Goal: Information Seeking & Learning: Learn about a topic

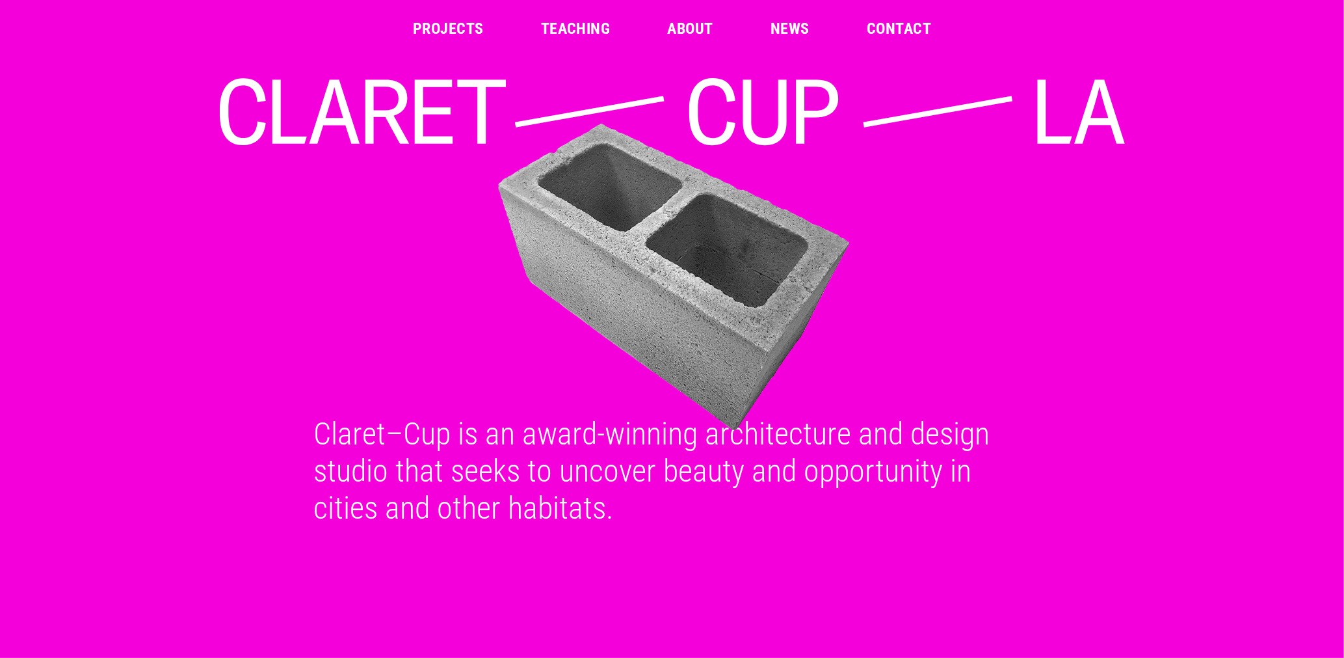
click at [457, 28] on link "Projects" at bounding box center [448, 29] width 71 height 16
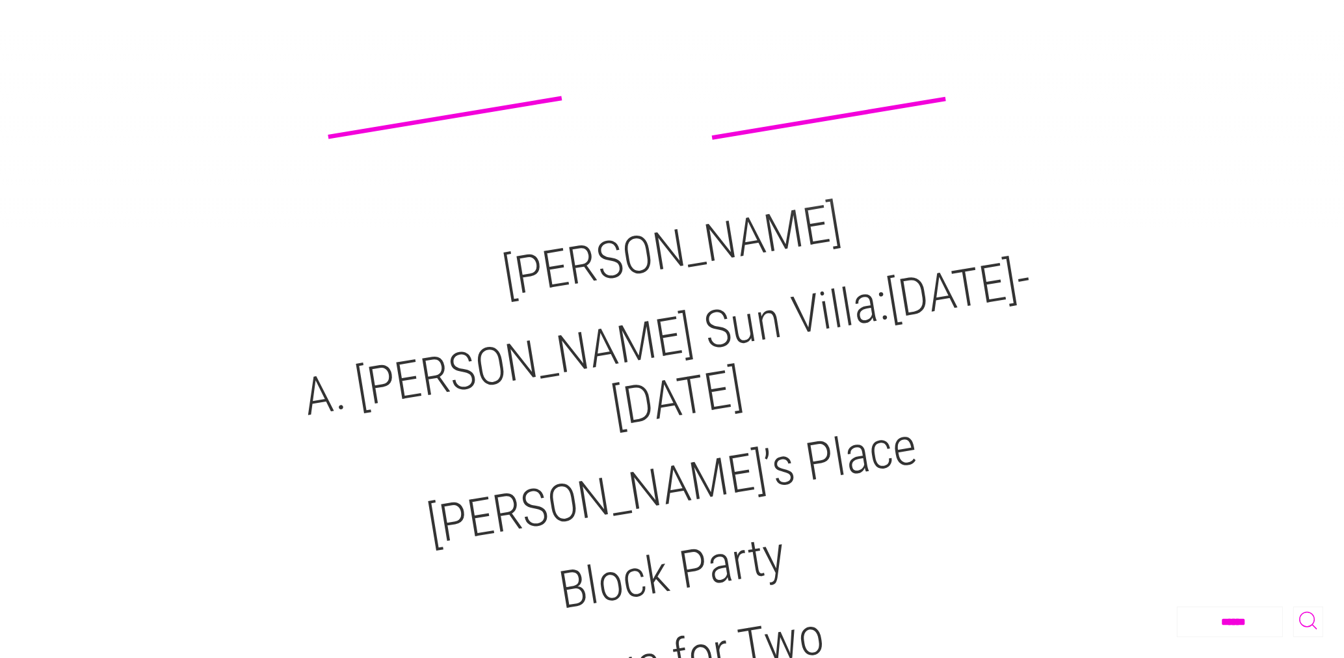
scroll to position [65, 0]
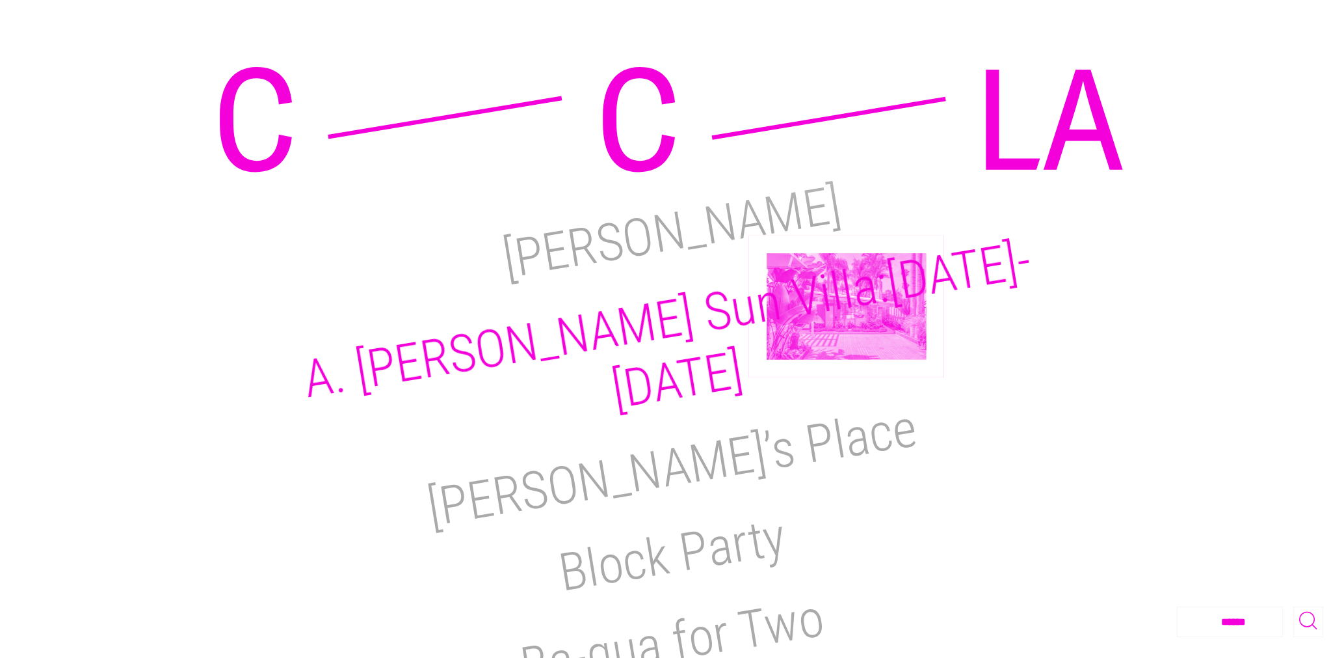
click at [847, 306] on h2 "A. Quincy Jones Sun Villa:1950-2021" at bounding box center [667, 325] width 736 height 191
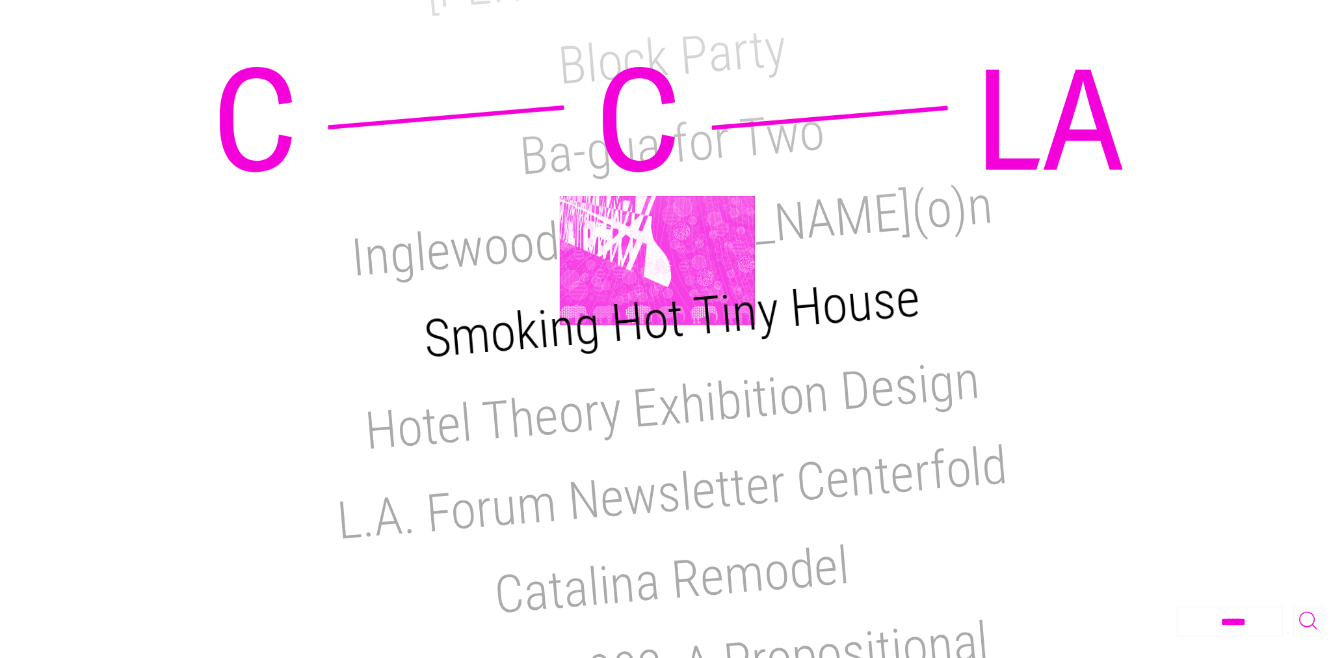
scroll to position [743, 0]
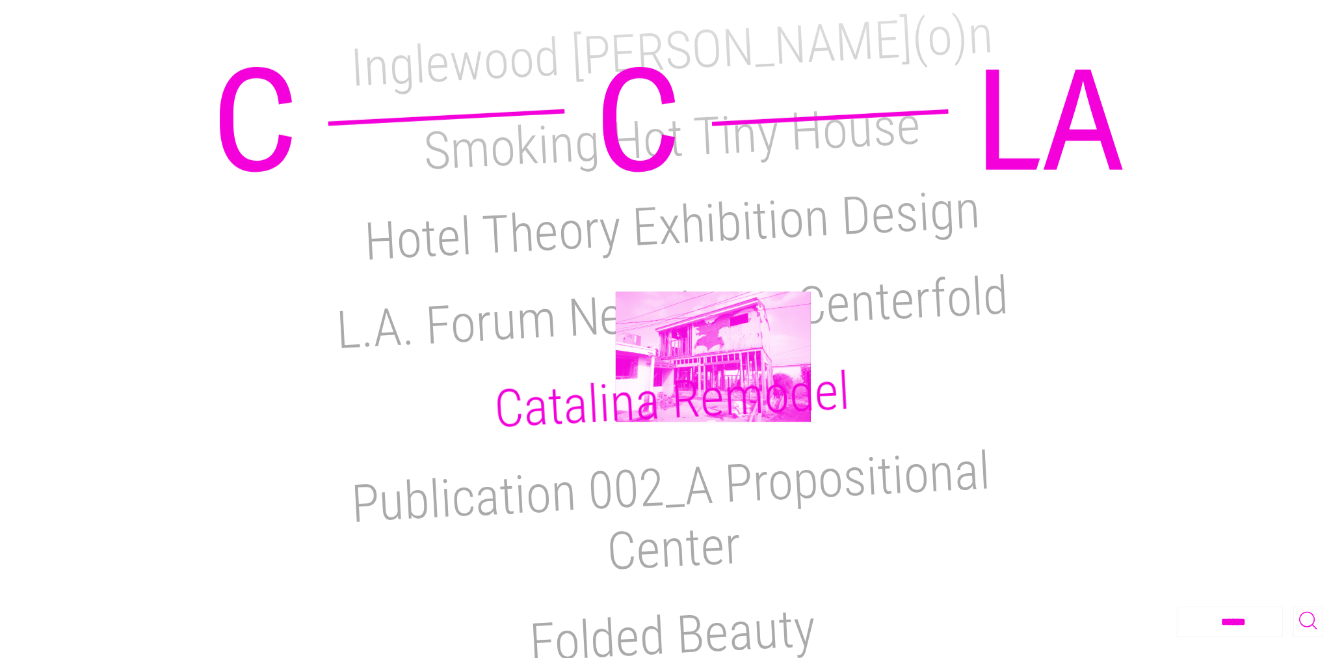
click at [714, 360] on h2 "Catalina Remodel" at bounding box center [672, 399] width 358 height 79
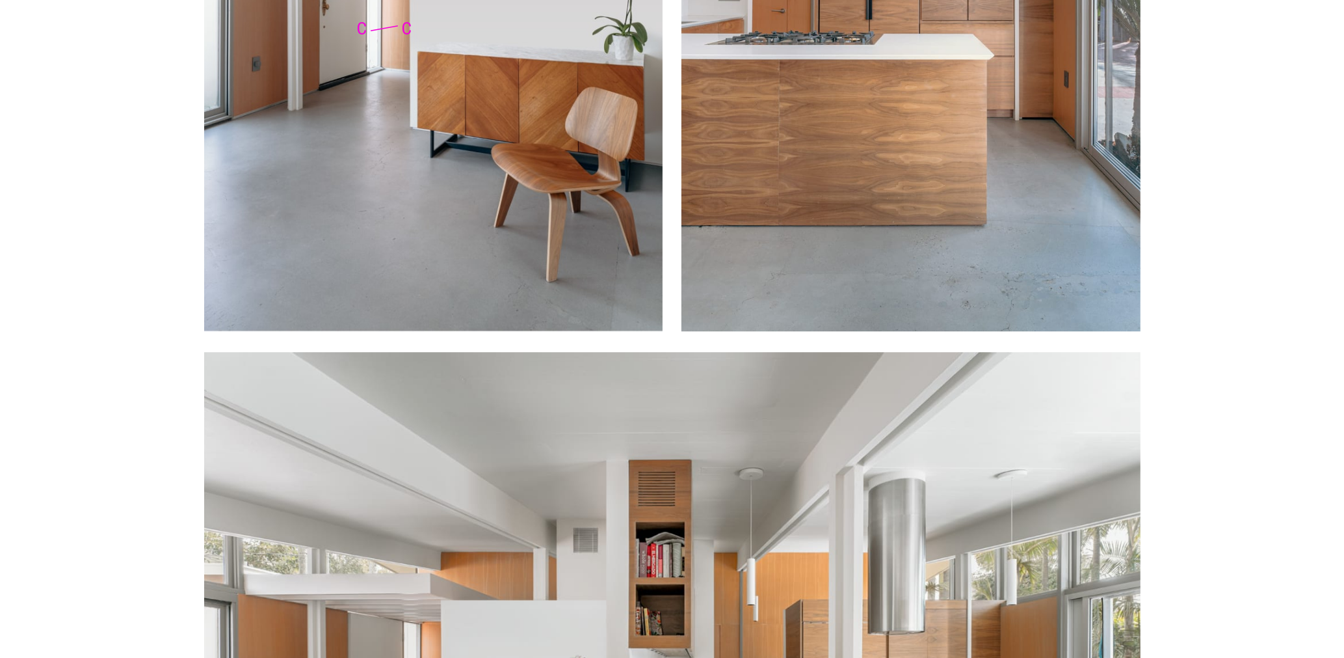
scroll to position [4813, 0]
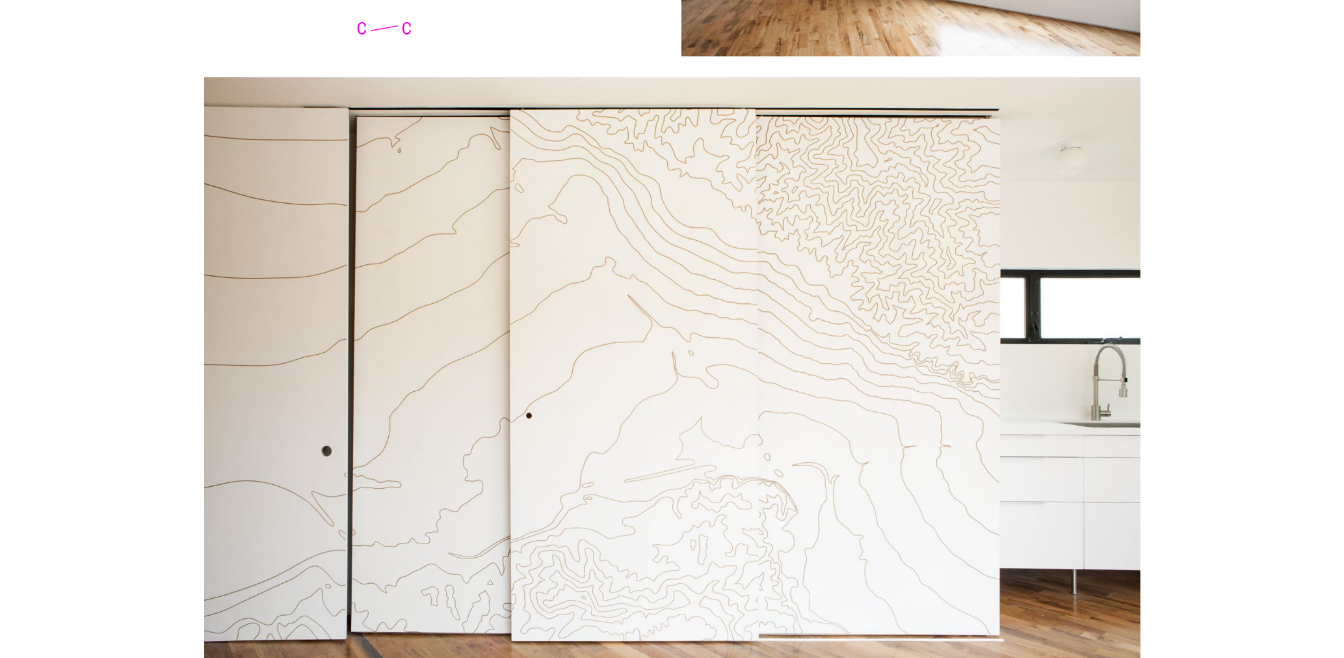
scroll to position [3786, 0]
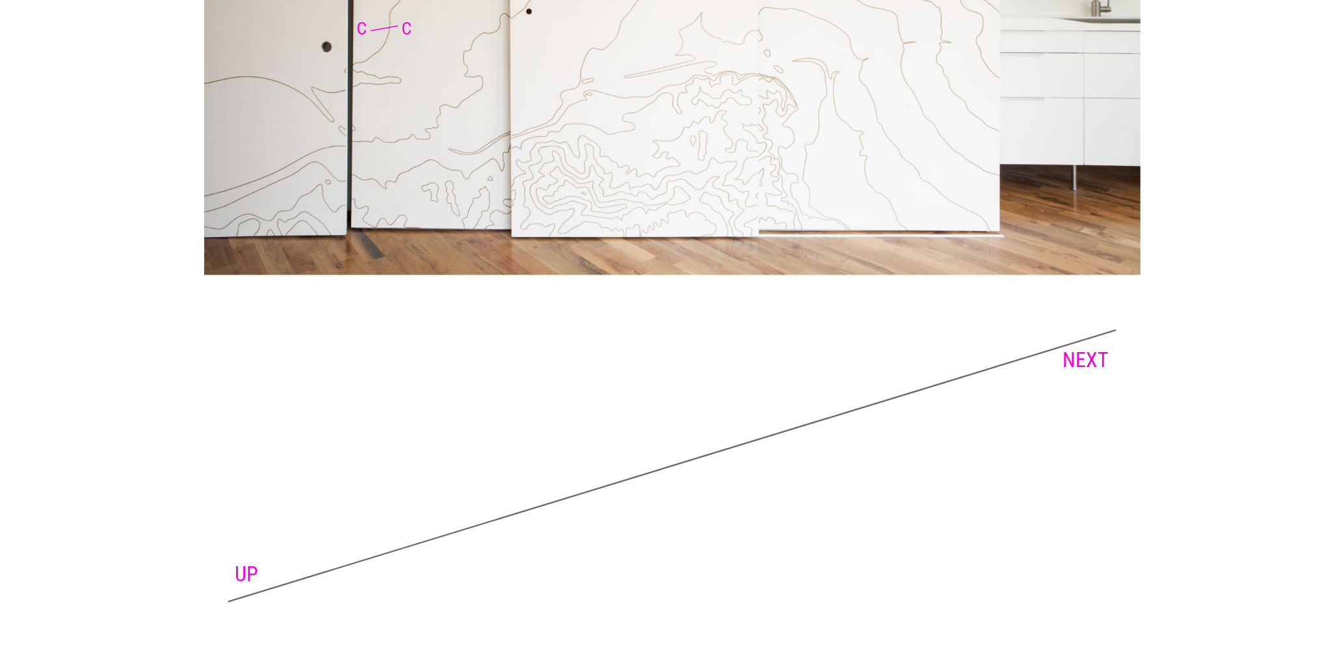
click at [1101, 356] on link "NEXT" at bounding box center [1086, 359] width 46 height 25
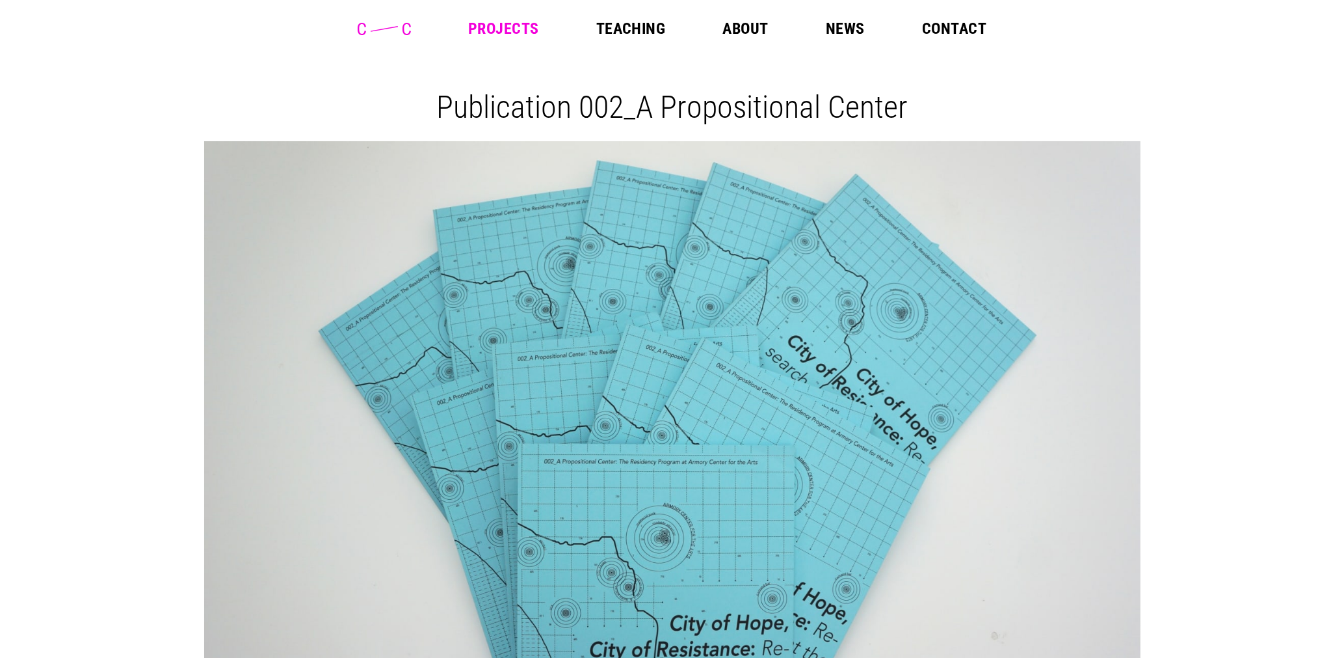
click at [531, 27] on link "Projects" at bounding box center [503, 29] width 71 height 16
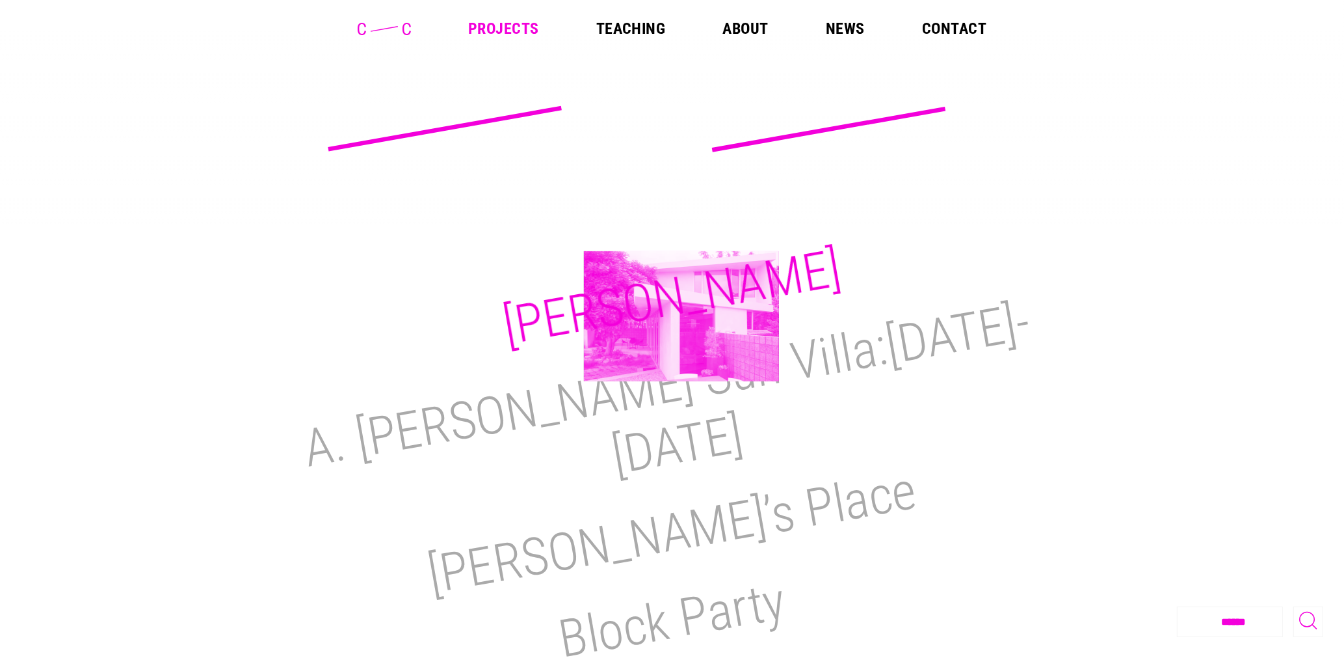
click at [682, 316] on h2 "M.H. Lair" at bounding box center [672, 297] width 347 height 120
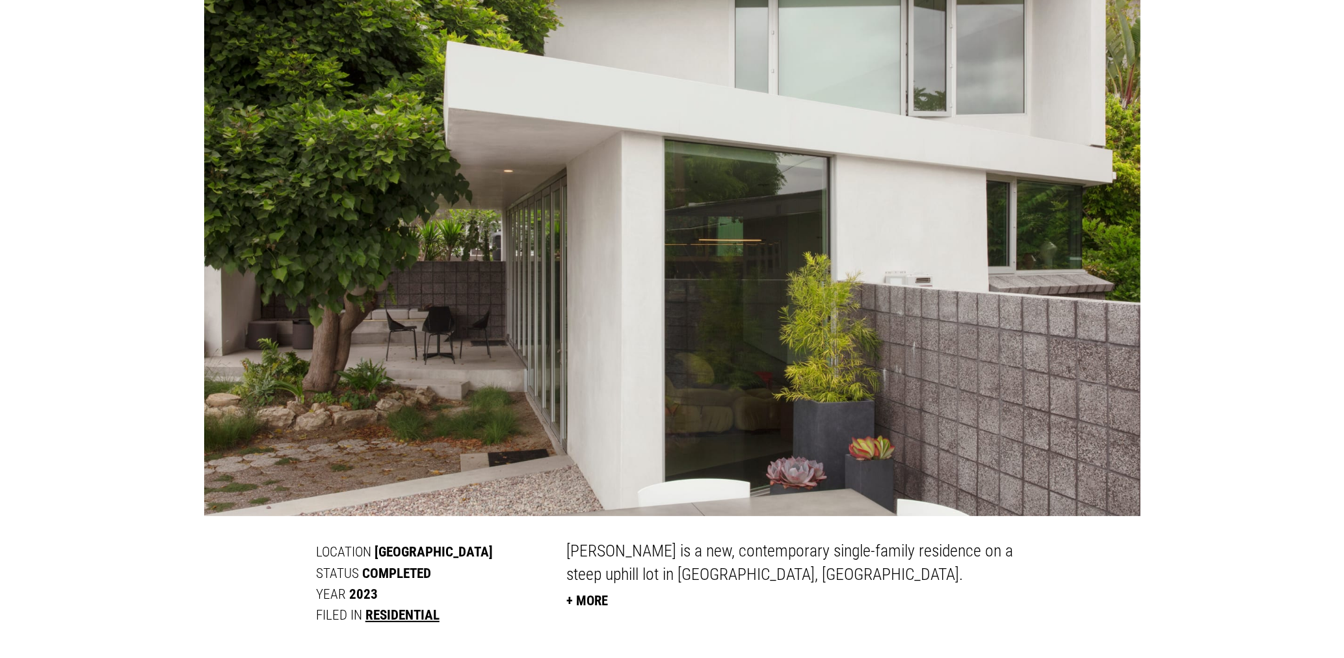
scroll to position [325, 0]
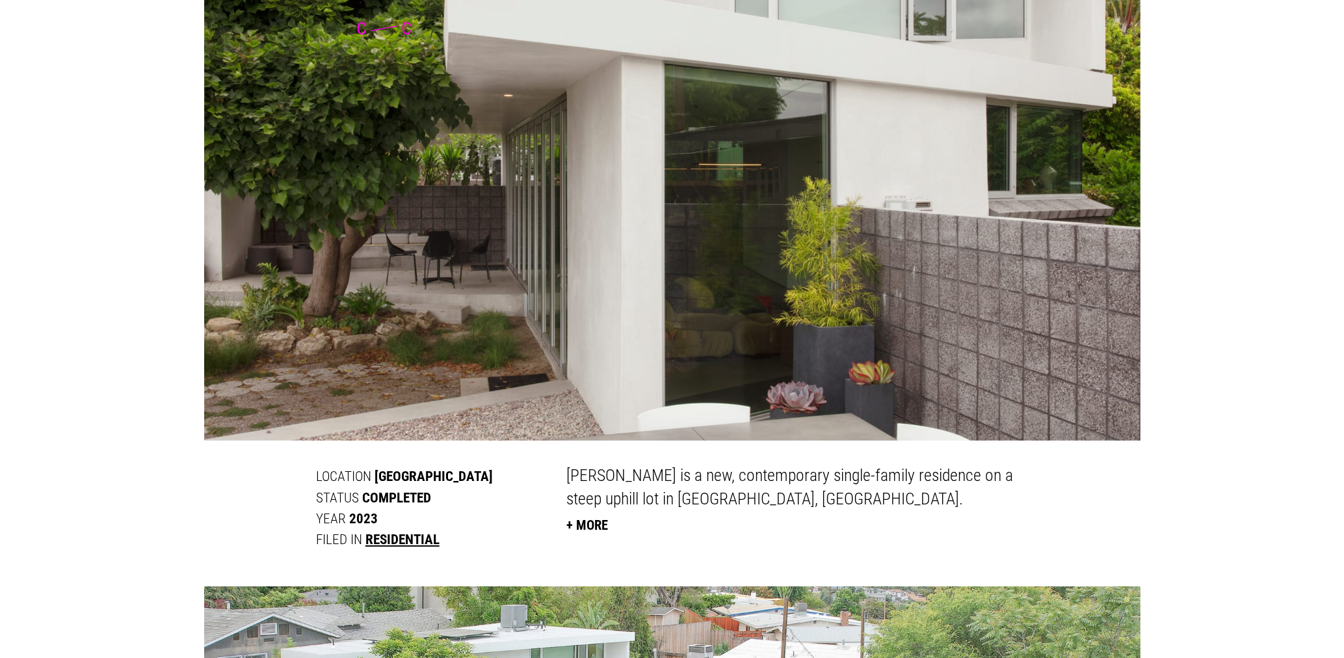
click at [417, 539] on link "Residential" at bounding box center [403, 539] width 74 height 16
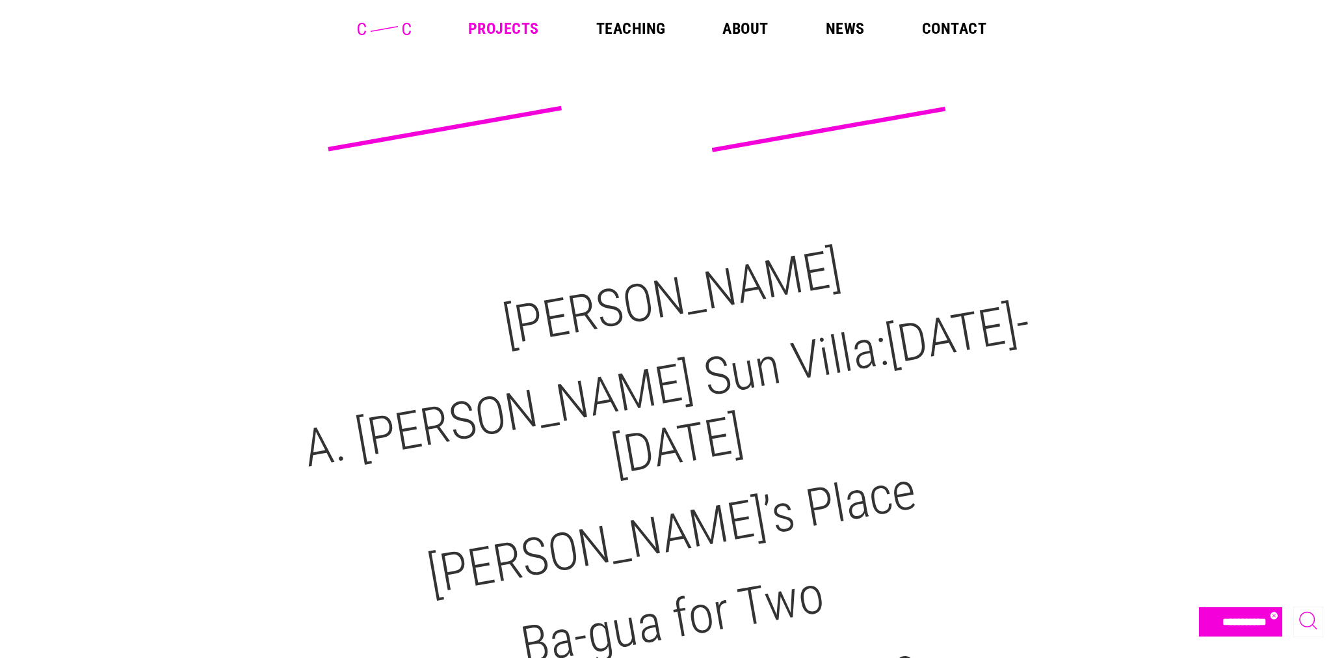
select select "**********"
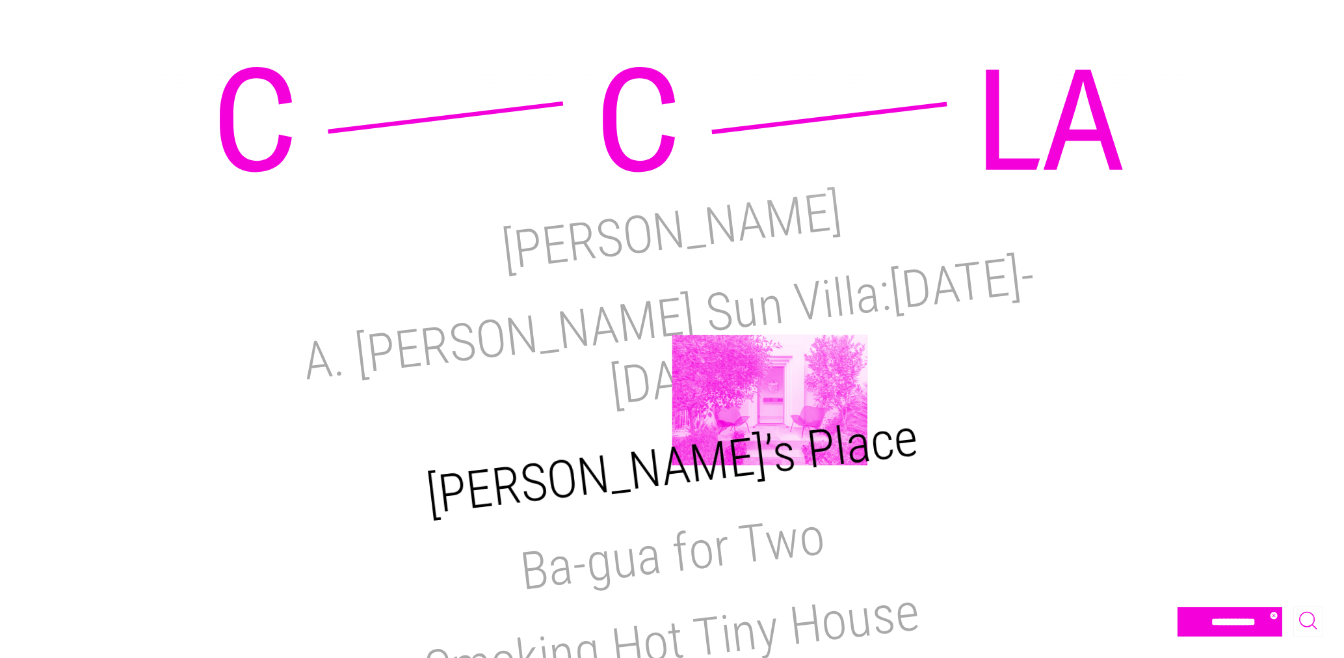
scroll to position [65, 0]
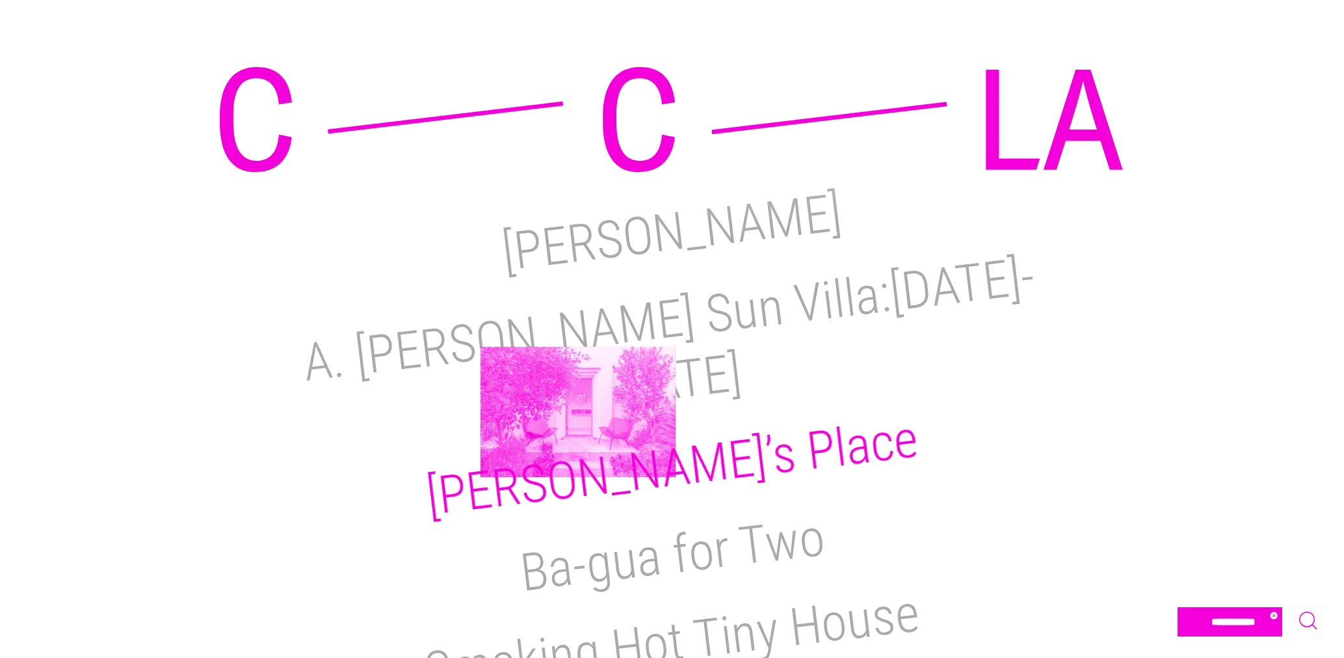
click at [578, 412] on h2 "[PERSON_NAME]’s Place" at bounding box center [672, 467] width 498 height 119
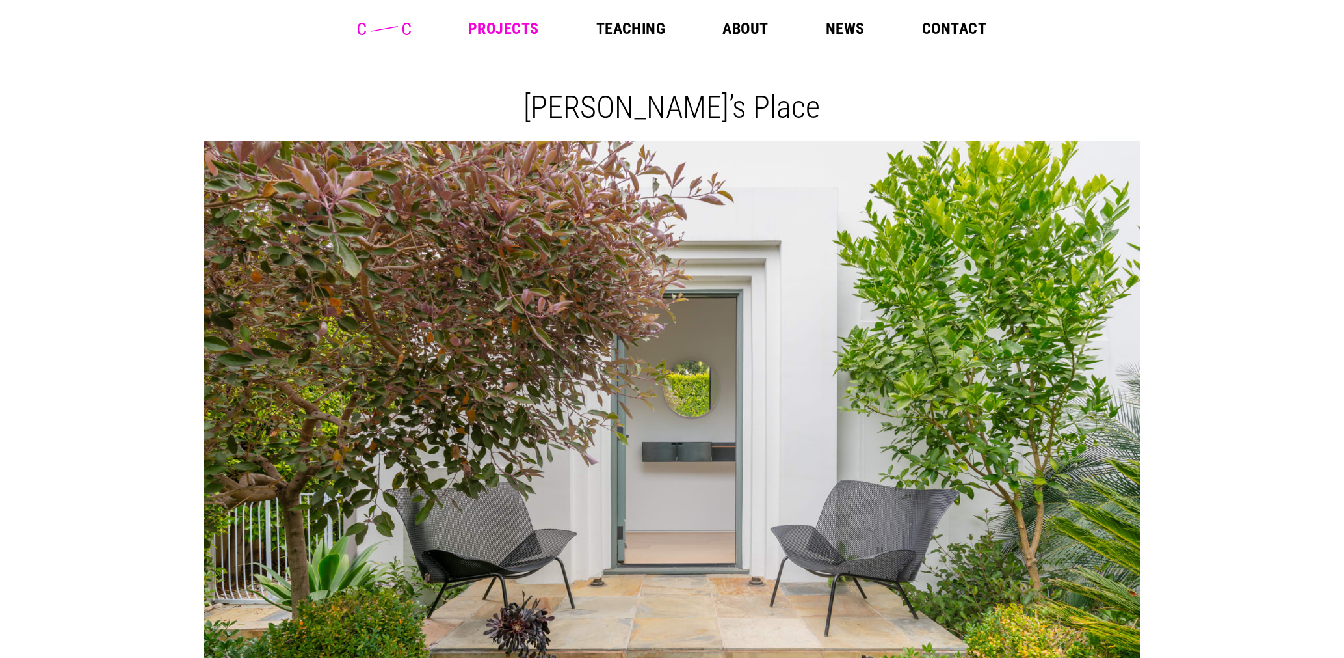
click at [518, 21] on link "Projects" at bounding box center [503, 29] width 71 height 16
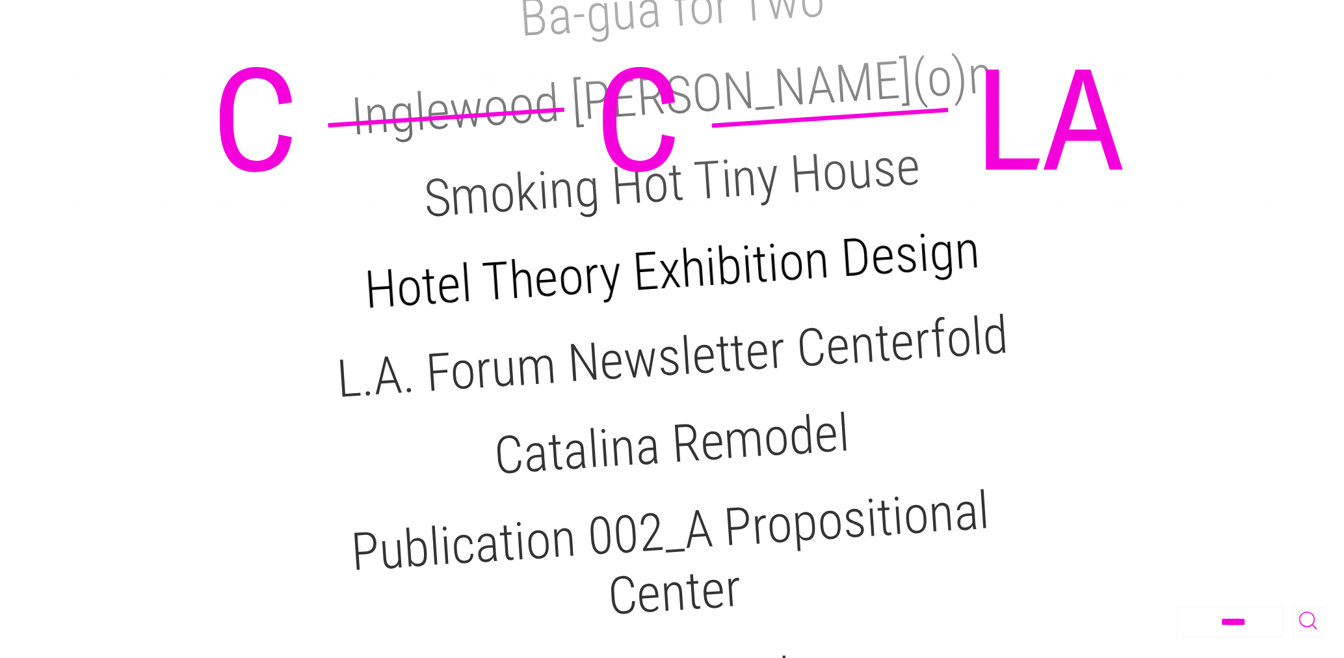
scroll to position [585, 0]
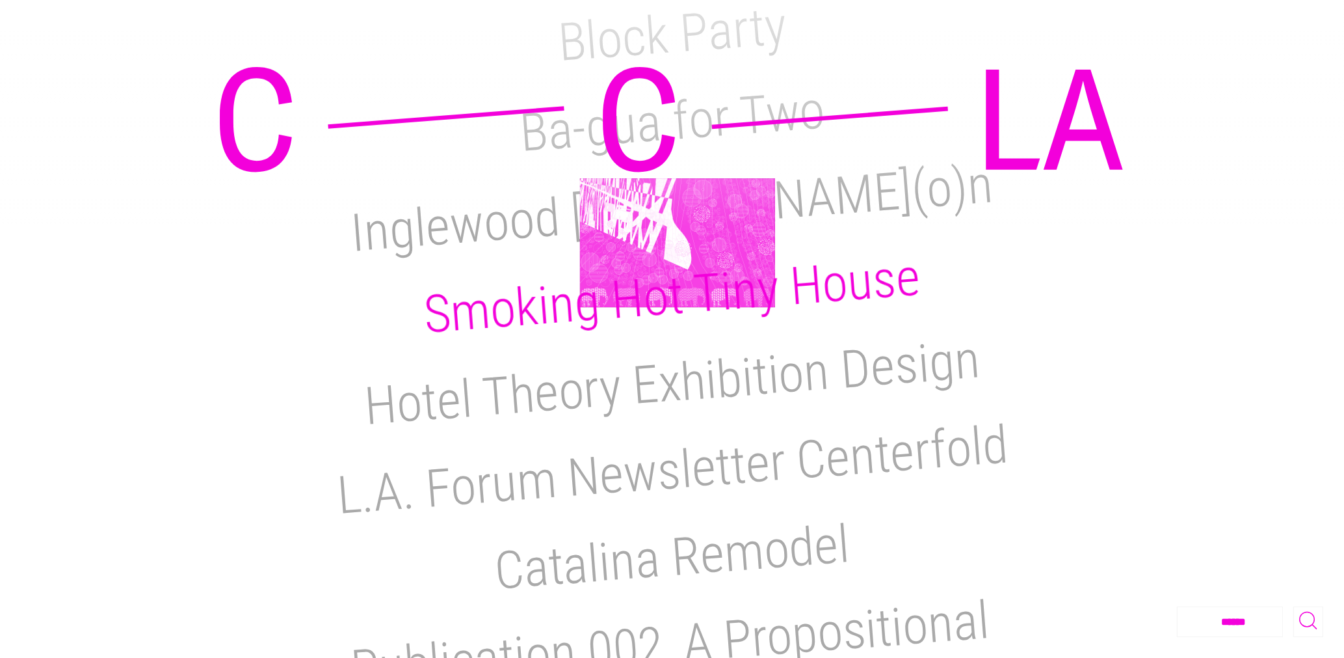
click at [678, 247] on h2 "Smoking Hot Tiny House" at bounding box center [672, 296] width 501 height 99
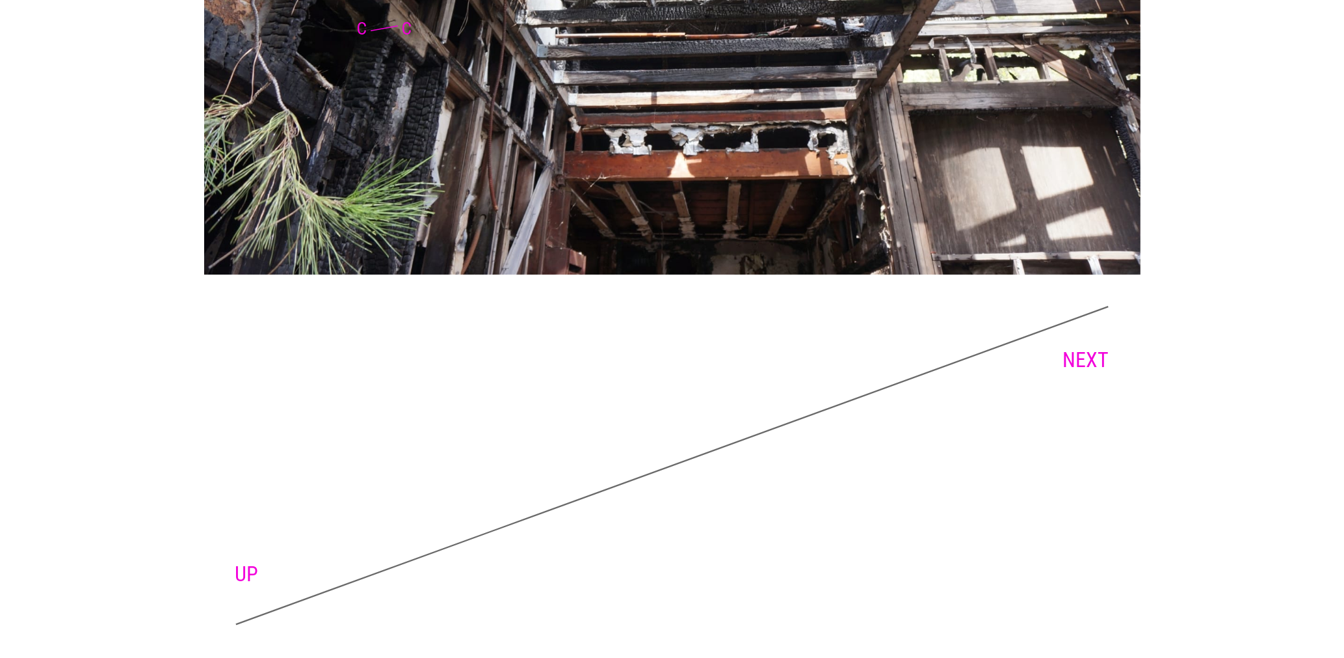
scroll to position [6625, 0]
